Goal: Task Accomplishment & Management: Manage account settings

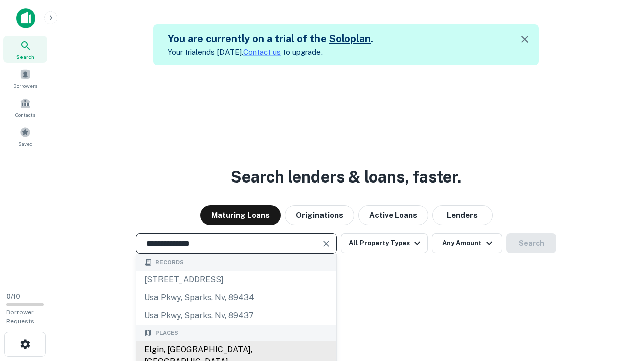
click at [236, 350] on div "Elgin, [GEOGRAPHIC_DATA], [GEOGRAPHIC_DATA]" at bounding box center [236, 356] width 200 height 30
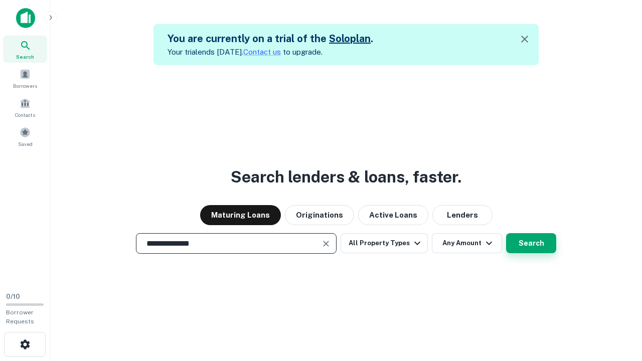
type input "**********"
click at [506, 233] on button "Search" at bounding box center [531, 243] width 50 height 20
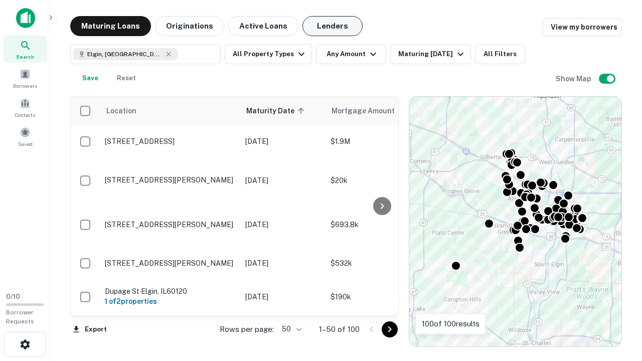
click at [333, 26] on button "Lenders" at bounding box center [333, 26] width 60 height 20
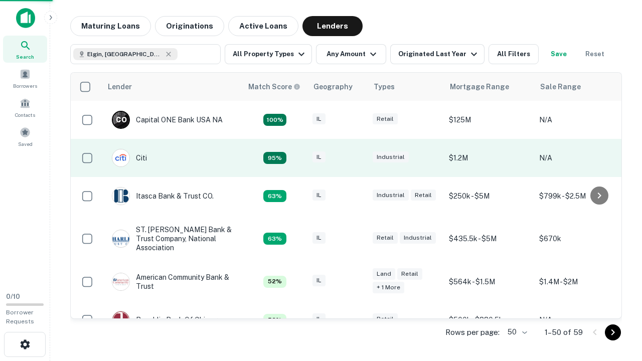
click at [356, 158] on div "IL" at bounding box center [338, 159] width 50 height 14
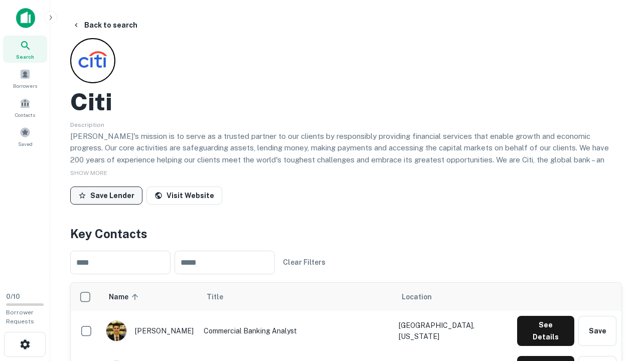
click at [106, 195] on button "Save Lender" at bounding box center [106, 196] width 72 height 18
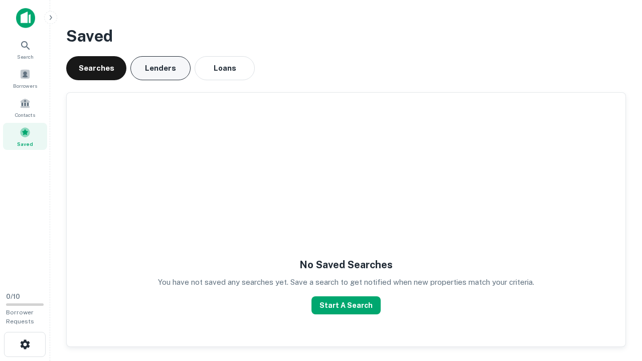
click at [161, 68] on button "Lenders" at bounding box center [160, 68] width 60 height 24
